Goal: Transaction & Acquisition: Book appointment/travel/reservation

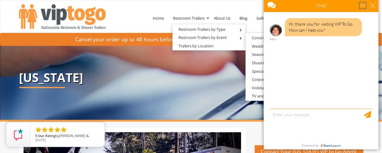
click at [361, 6] on div "minimize" at bounding box center [363, 5] width 6 height 6
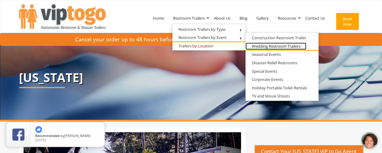
click at [285, 48] on link "Wedding Restroom Trailers" at bounding box center [276, 47] width 61 height 8
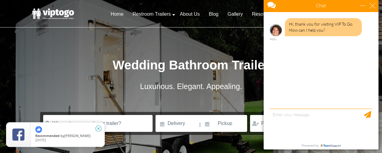
click at [99, 127] on icon "close" at bounding box center [99, 129] width 6 height 6
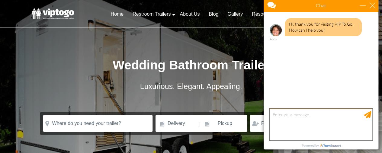
click at [298, 111] on textarea "type your message" at bounding box center [321, 125] width 103 height 32
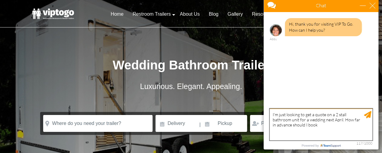
type textarea "I'm just looking to get a quote on a 2 stall bathroom unit for a wedding next A…"
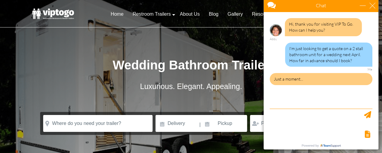
click at [211, 99] on div "Wedding Bathroom Trailer Luxurious. Elegant. Appealing." at bounding box center [191, 82] width 317 height 59
click at [362, 4] on div "minimize" at bounding box center [363, 5] width 6 height 6
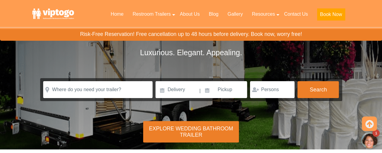
scroll to position [36, 0]
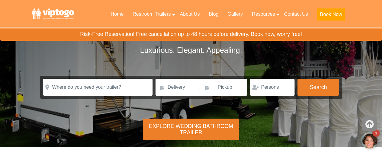
click at [369, 125] on icon at bounding box center [370, 124] width 8 height 15
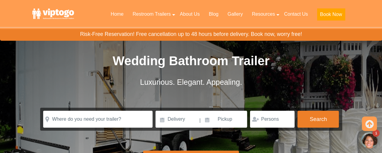
scroll to position [0, 0]
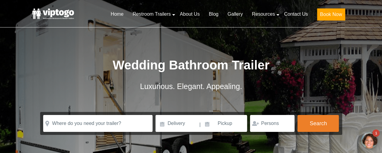
click at [270, 78] on div "Luxurious. Elegant. Appealing." at bounding box center [191, 86] width 302 height 18
click at [369, 136] on div at bounding box center [370, 141] width 18 height 18
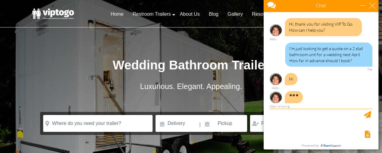
scroll to position [7, 0]
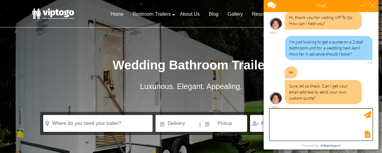
click at [314, 122] on textarea "type your message" at bounding box center [321, 125] width 103 height 32
click at [315, 122] on textarea "type your message" at bounding box center [321, 125] width 103 height 32
type textarea "amydmassey@gmail.com"
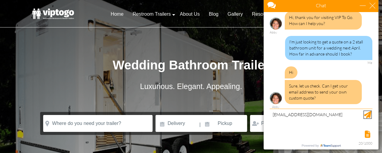
click at [369, 113] on div "Send Message" at bounding box center [367, 114] width 7 height 7
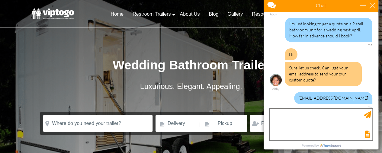
scroll to position [62, 0]
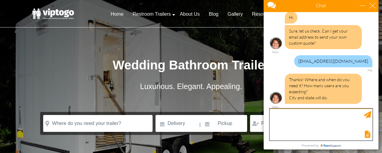
click at [320, 115] on textarea "type your message" at bounding box center [321, 125] width 103 height 32
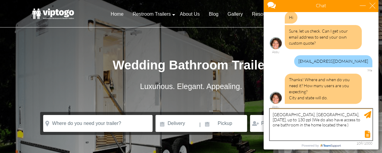
click at [347, 114] on textarea "Hillsborough, NC, 4/25/26, up to 130 ppl (We do also have access to one bathroo…" at bounding box center [321, 125] width 103 height 32
type textarea "Hillsborough, NC, 4/25/26, up to 130 people - pending invitations and RSVPs. (W…"
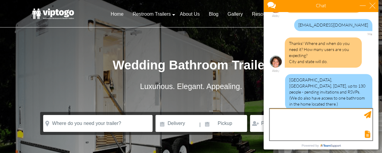
scroll to position [128, 0]
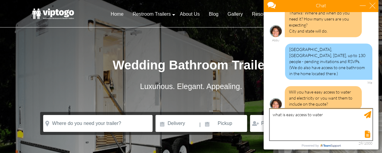
type textarea "what is easy access to water?"
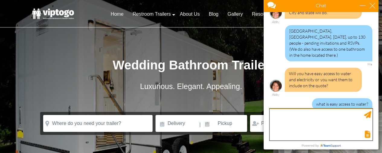
scroll to position [165, 0]
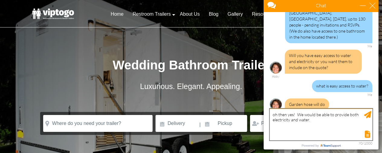
type textarea "oh then yes! We would be able to provide both electricity and water."
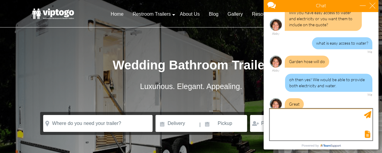
scroll to position [234, 0]
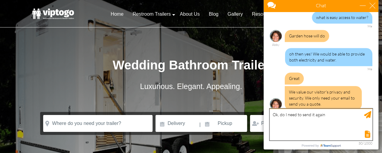
type textarea "Ok, do I need to send it again?"
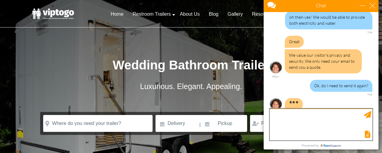
scroll to position [277, 0]
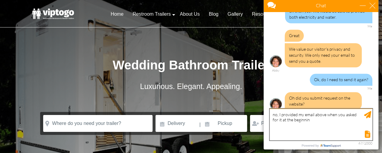
type textarea "no, I provided my email above when you asked for it at the beginning"
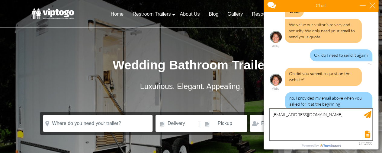
type textarea "amydmassey@gmail.com"
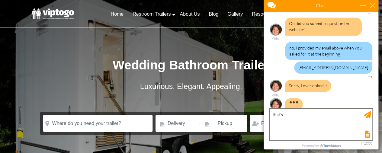
scroll to position [346, 0]
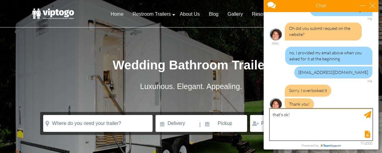
type textarea "that's ok!"
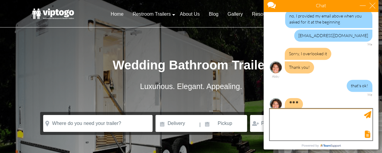
scroll to position [389, 0]
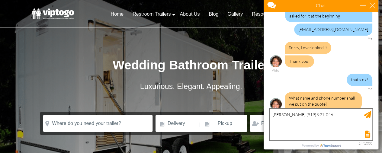
type textarea "Amy Massey (919) 921-0460"
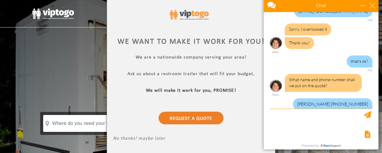
click at [81, 57] on div at bounding box center [191, 76] width 382 height 153
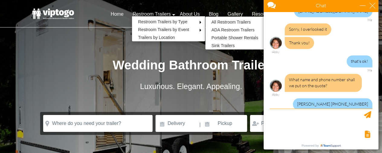
scroll to position [426, 0]
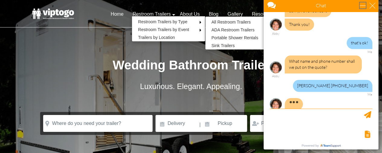
click at [361, 7] on div "minimize" at bounding box center [363, 5] width 6 height 6
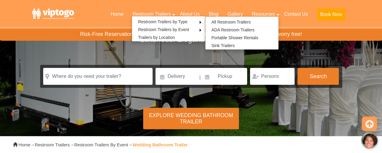
scroll to position [48, 0]
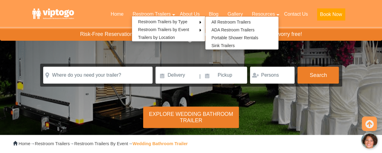
click at [202, 119] on div "Explore Wedding Bathroom Trailer" at bounding box center [191, 117] width 96 height 21
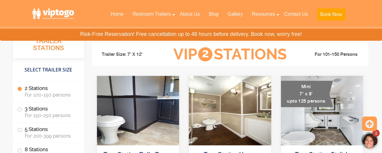
scroll to position [589, 0]
click at [369, 141] on div at bounding box center [370, 141] width 18 height 18
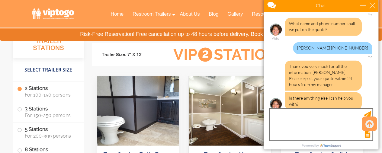
click at [332, 118] on textarea "type your message" at bounding box center [321, 125] width 103 height 32
type textarea "Thanks so much! That's all for now"
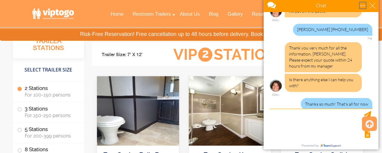
click at [364, 5] on div "minimize" at bounding box center [363, 5] width 6 height 6
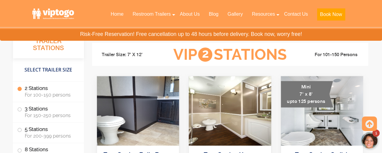
click at [370, 144] on div at bounding box center [370, 141] width 18 height 18
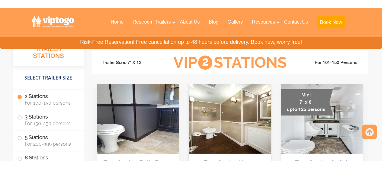
scroll to position [507, 0]
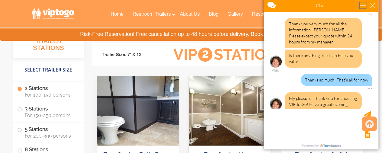
click at [361, 6] on div "minimize" at bounding box center [363, 5] width 6 height 6
